Goal: Task Accomplishment & Management: Manage account settings

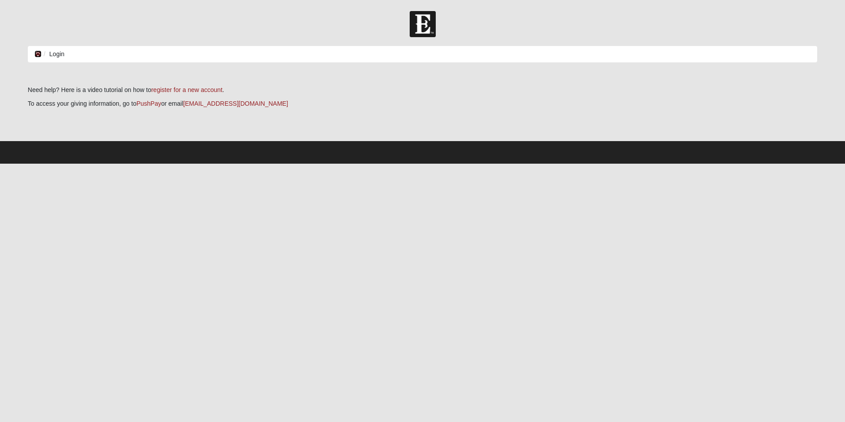
click at [38, 50] on link at bounding box center [37, 53] width 7 height 7
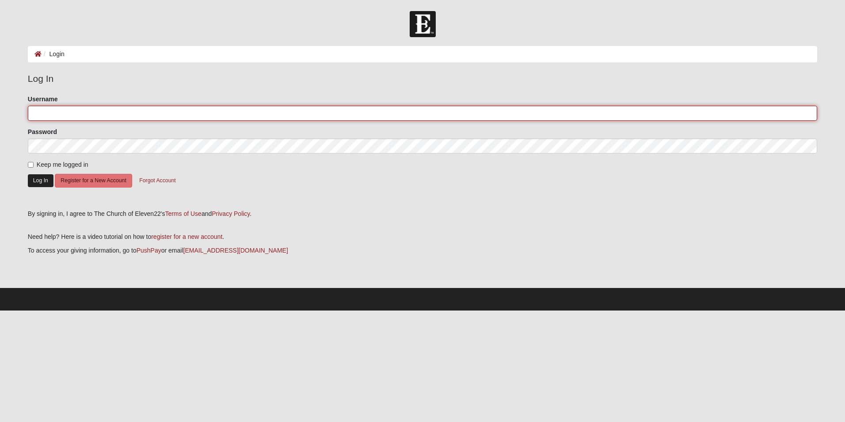
type input "ScoobysMom"
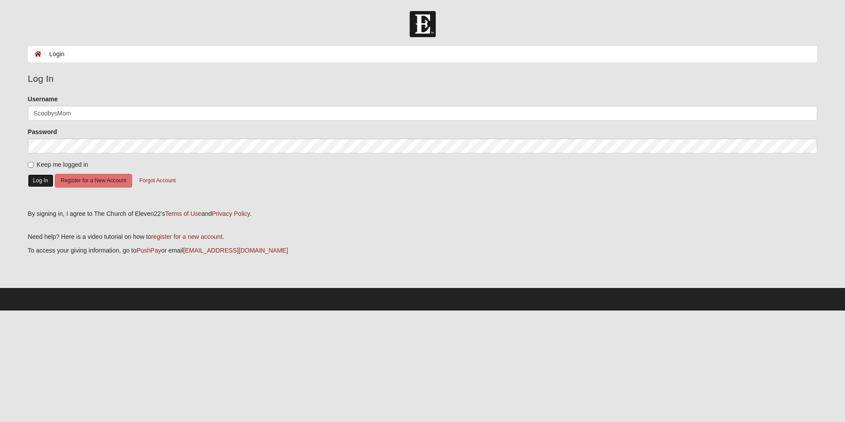
click at [38, 181] on button "Log In" at bounding box center [41, 180] width 26 height 13
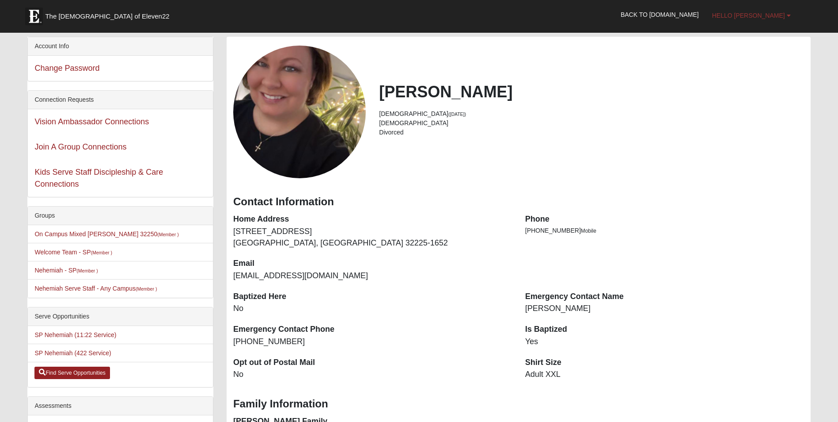
click at [786, 15] on link "Hello Sharon" at bounding box center [752, 15] width 92 height 22
